Goal: Task Accomplishment & Management: Manage account settings

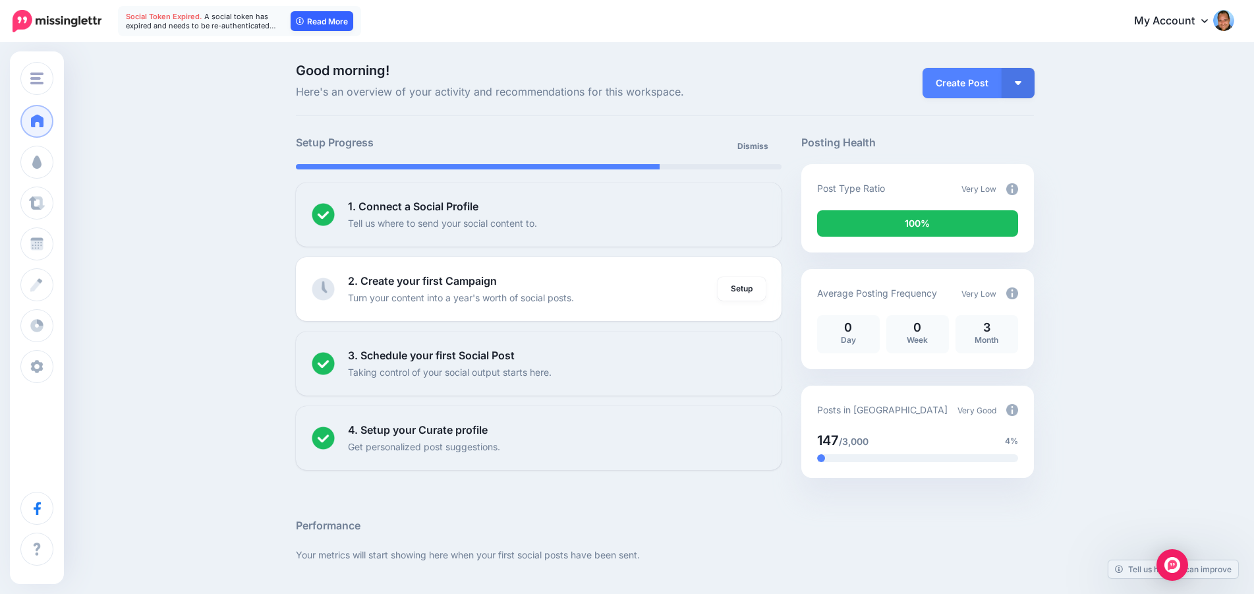
click at [331, 19] on link "Read More" at bounding box center [322, 21] width 63 height 20
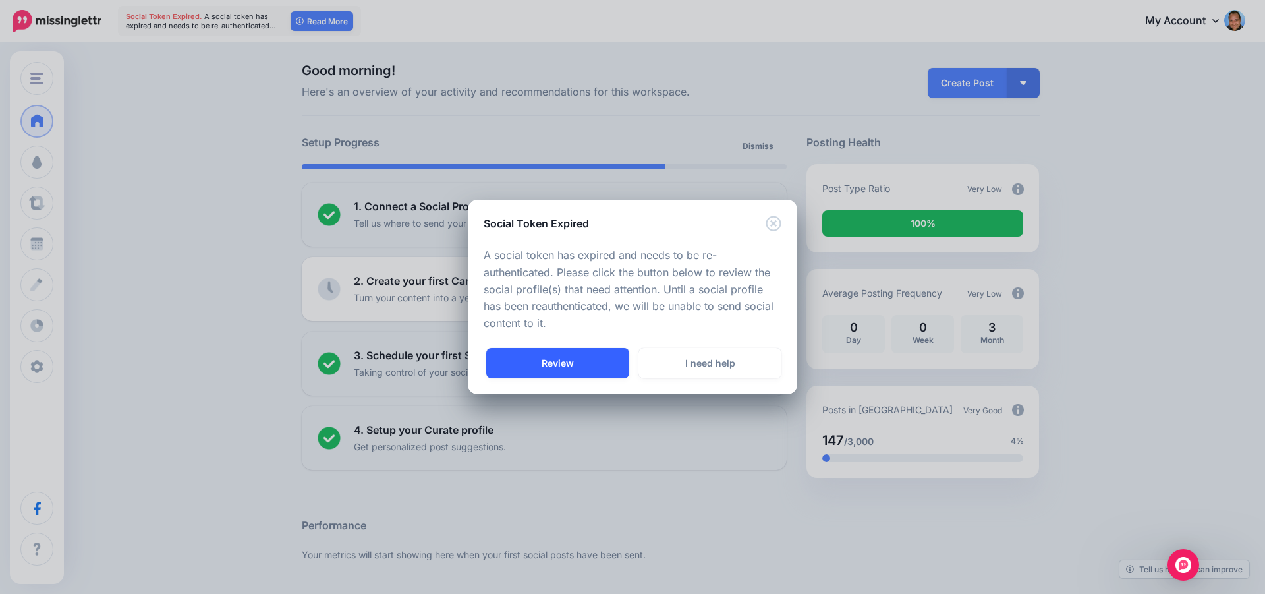
click at [561, 356] on link "Review" at bounding box center [557, 363] width 143 height 30
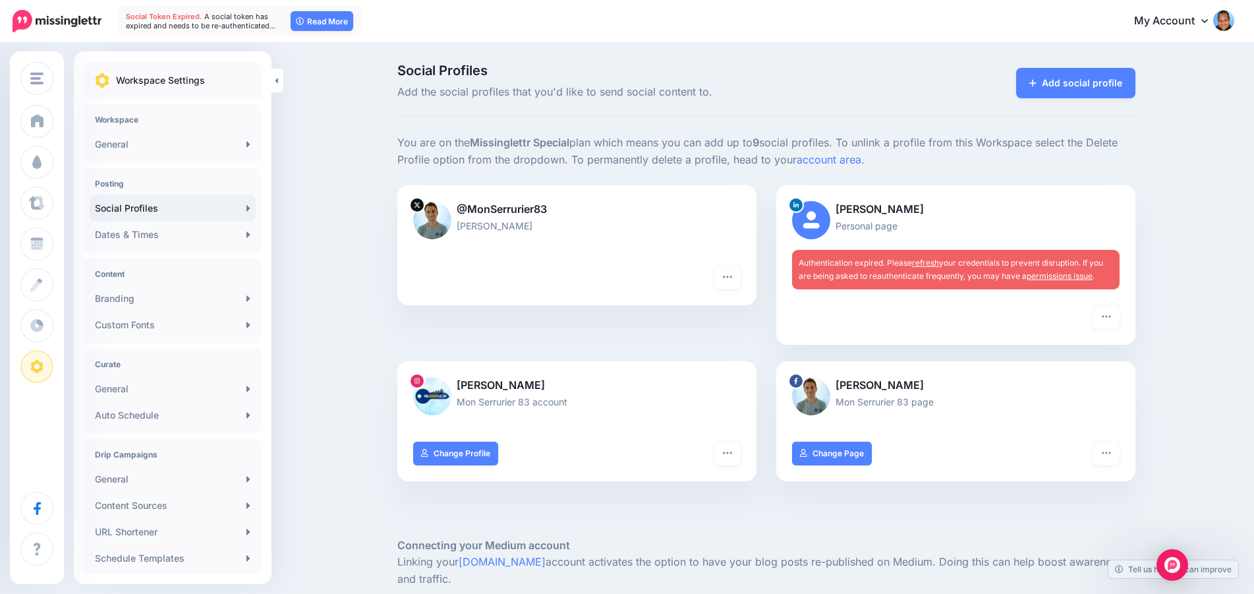
click at [1059, 275] on link "permissions issue" at bounding box center [1059, 276] width 66 height 10
click at [1106, 314] on button "button" at bounding box center [1106, 317] width 26 height 24
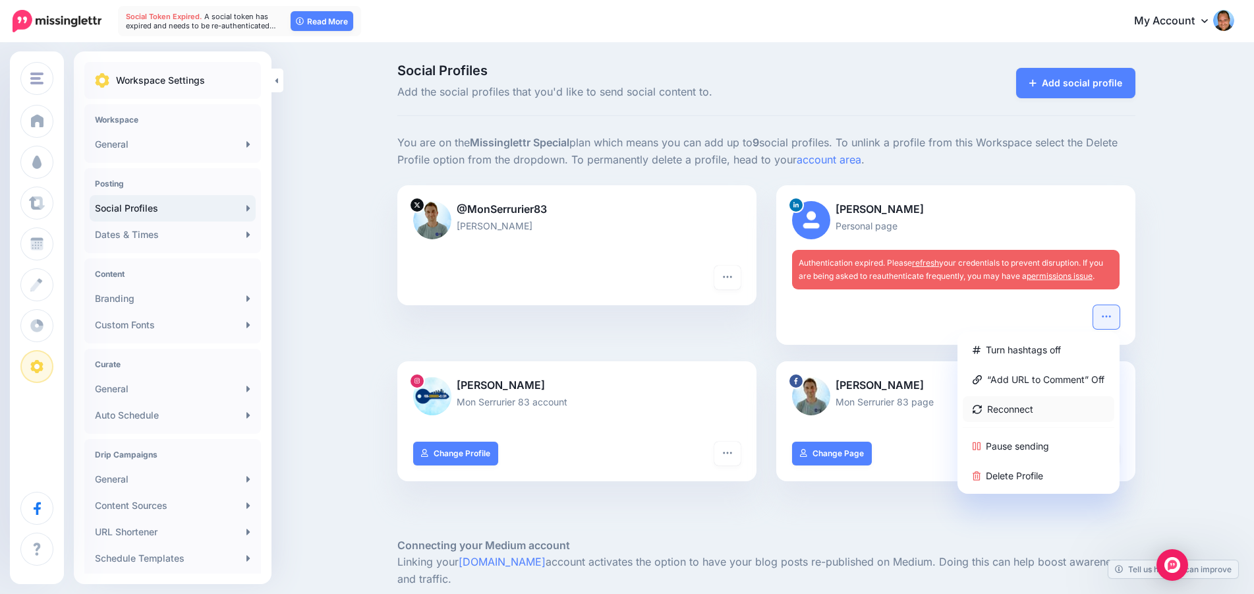
click at [1021, 408] on link "Reconnect" at bounding box center [1039, 409] width 152 height 26
